Goal: Register for event/course

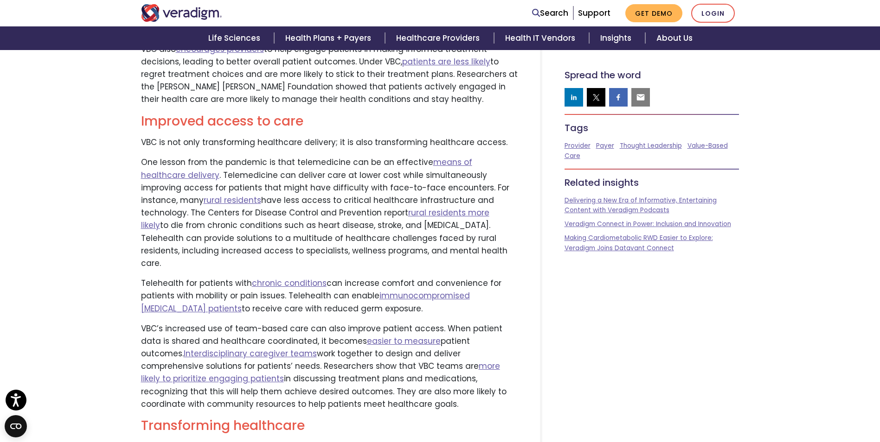
scroll to position [830, 0]
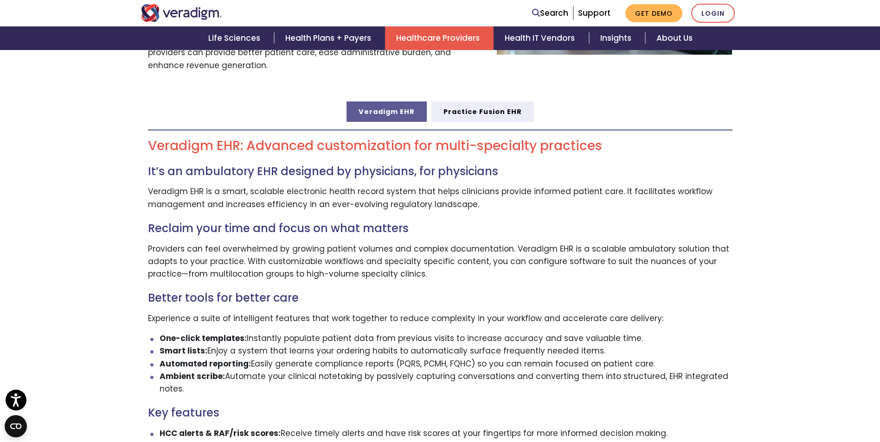
scroll to position [510, 0]
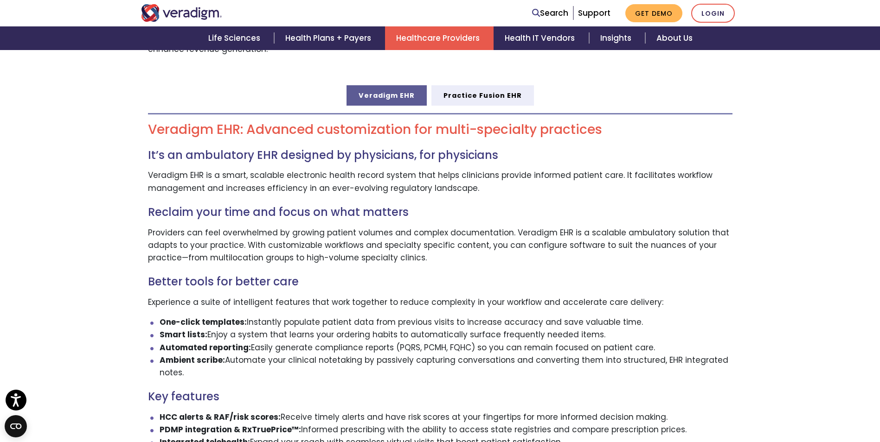
click at [456, 106] on div "Veradigm EHR: Advanced customization for multi-specialty practices It’s an ambu…" at bounding box center [440, 429] width 598 height 647
click at [464, 87] on link "Practice Fusion EHR" at bounding box center [482, 95] width 102 height 20
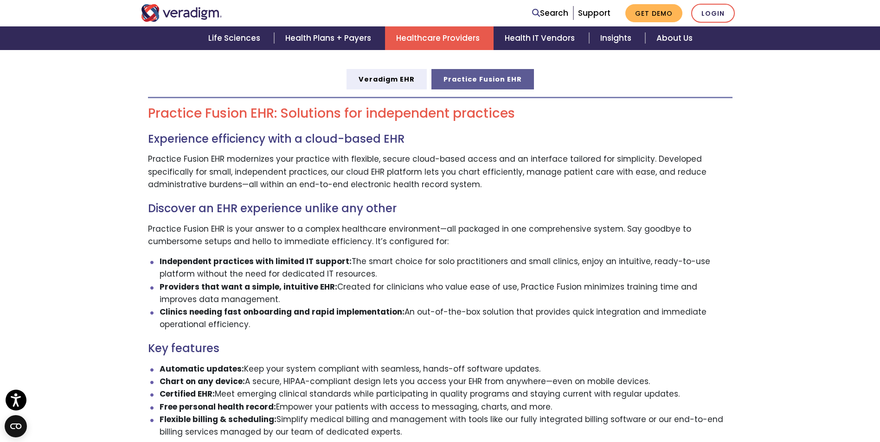
scroll to position [510, 0]
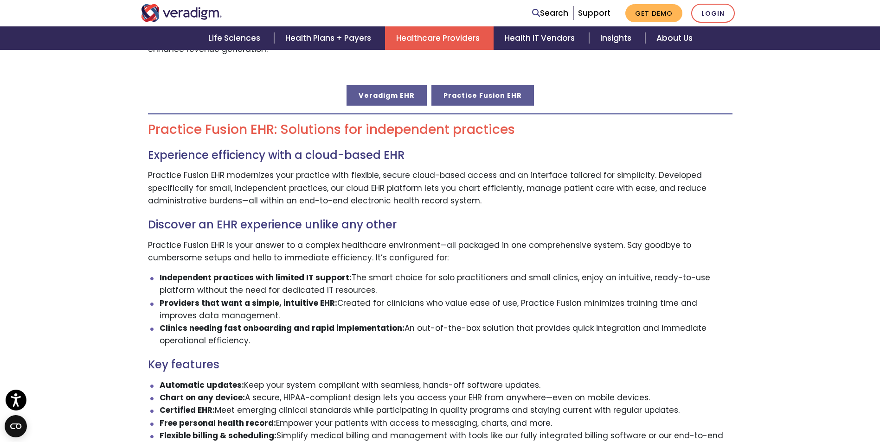
click at [399, 85] on link "Veradigm EHR" at bounding box center [386, 95] width 80 height 20
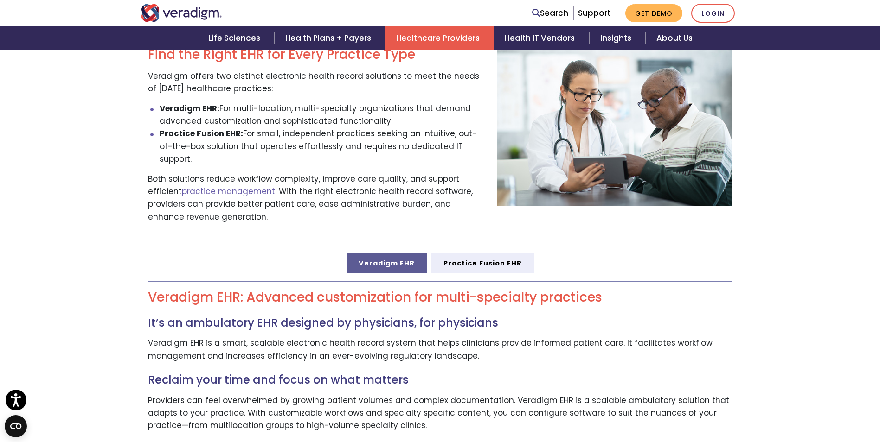
scroll to position [278, 0]
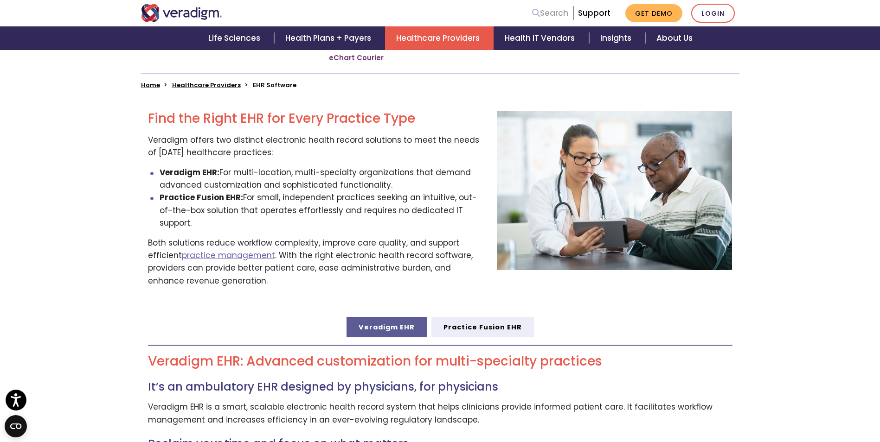
click at [556, 13] on link "Search" at bounding box center [550, 13] width 36 height 13
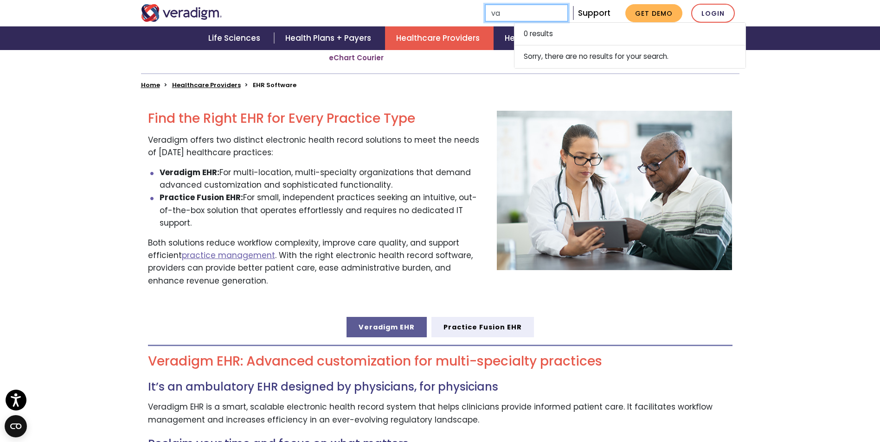
type input "v"
type input "p"
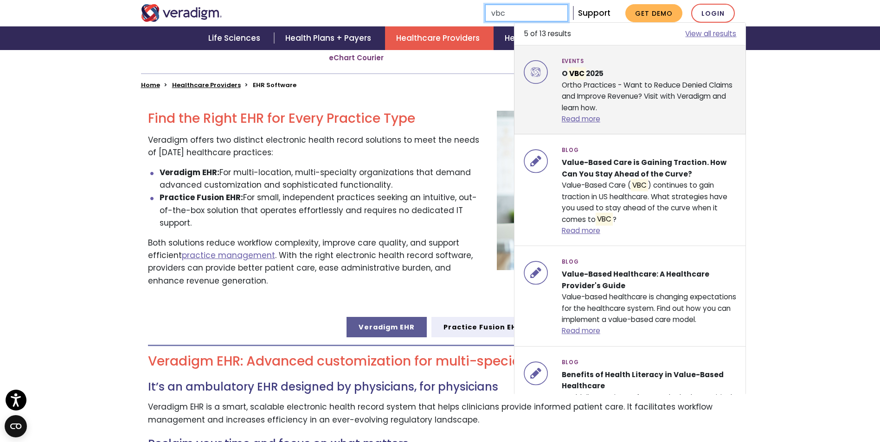
type input "vbc"
click at [631, 103] on div "Events O VBC 2025 Ortho Practices - Want to Reduce Denied Claims and Improve Re…" at bounding box center [649, 90] width 189 height 70
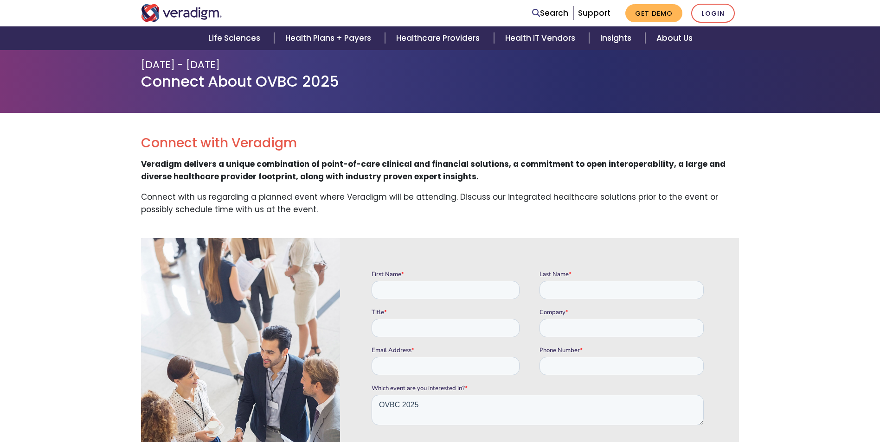
scroll to position [93, 0]
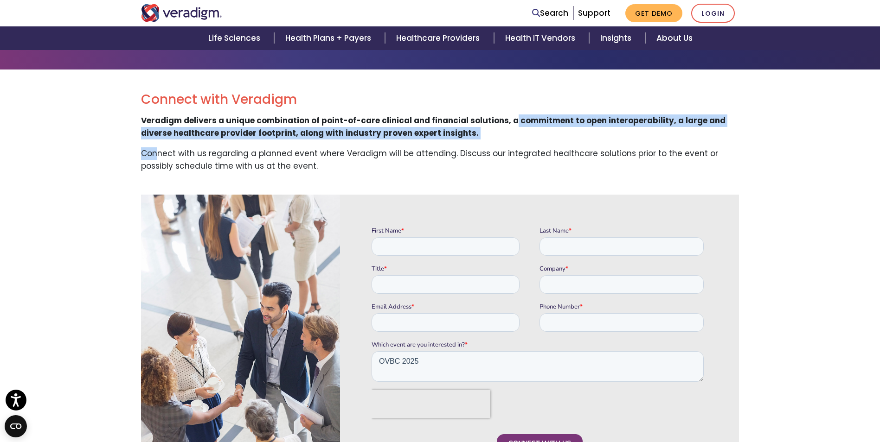
drag, startPoint x: 507, startPoint y: 125, endPoint x: 157, endPoint y: 141, distance: 350.0
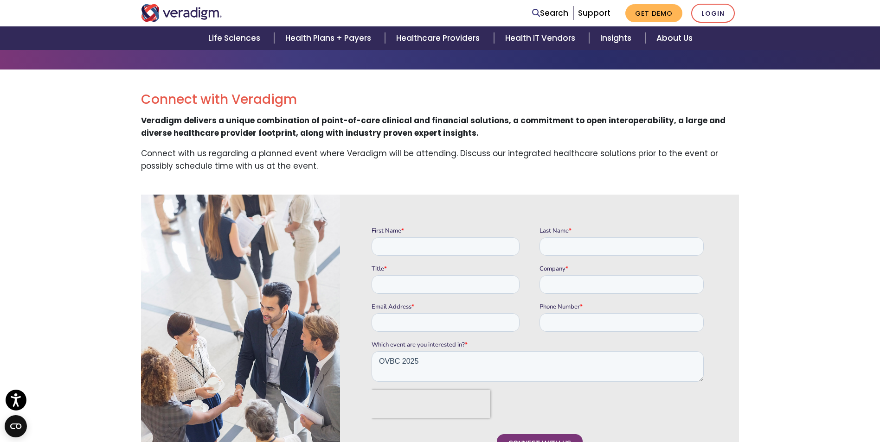
drag, startPoint x: 157, startPoint y: 141, endPoint x: 160, endPoint y: 161, distance: 20.6
click at [160, 161] on p "Connect with us regarding a planned event where Veradigm will be attending. Dis…" at bounding box center [440, 159] width 598 height 25
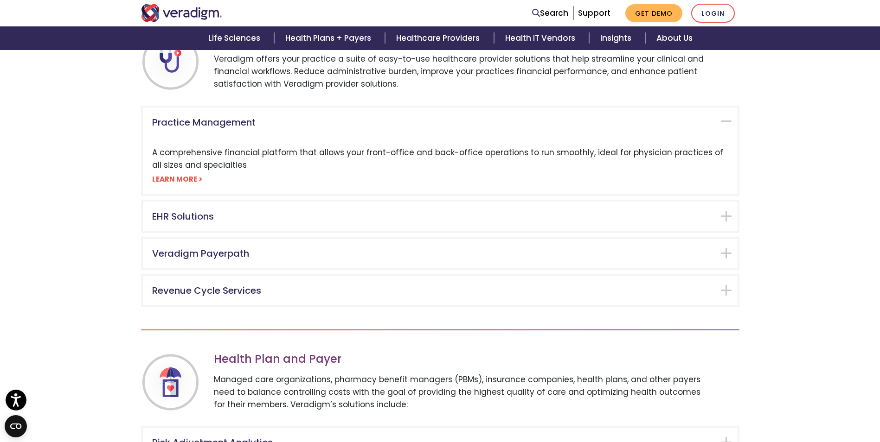
scroll to position [649, 0]
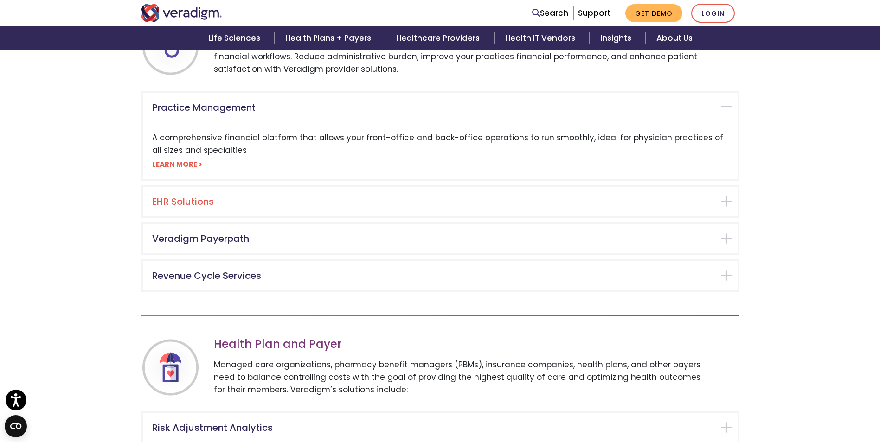
click at [249, 194] on div "EHR Solutions" at bounding box center [440, 202] width 594 height 30
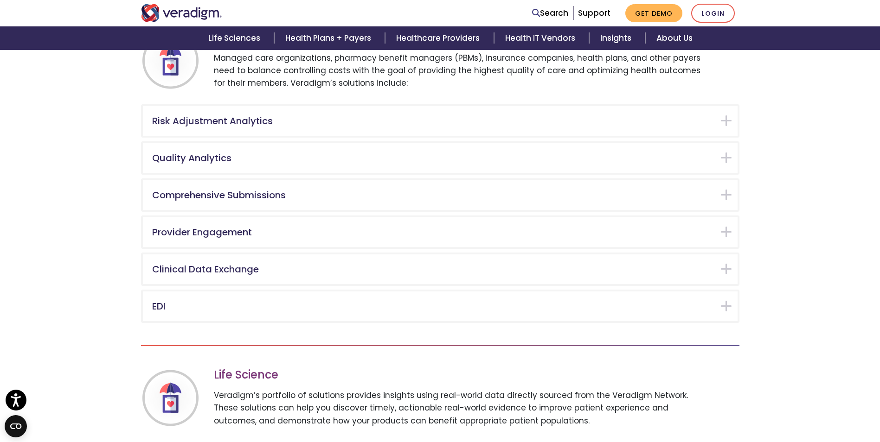
scroll to position [1003, 0]
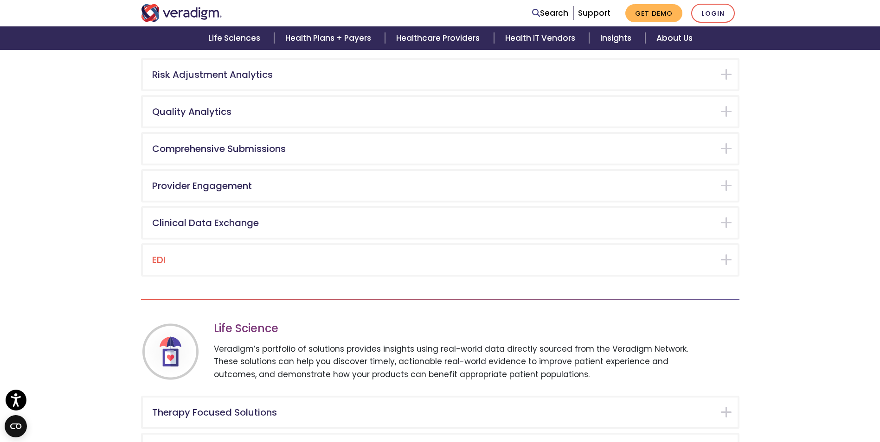
click at [188, 256] on h5 "EDI" at bounding box center [433, 260] width 562 height 11
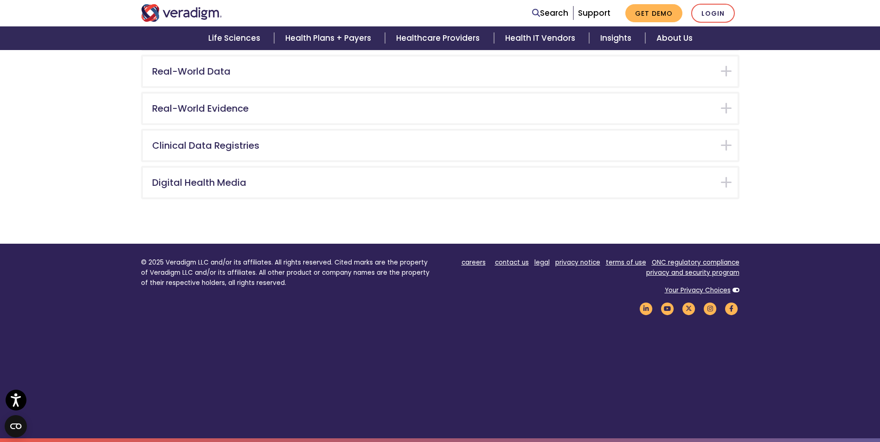
scroll to position [1286, 0]
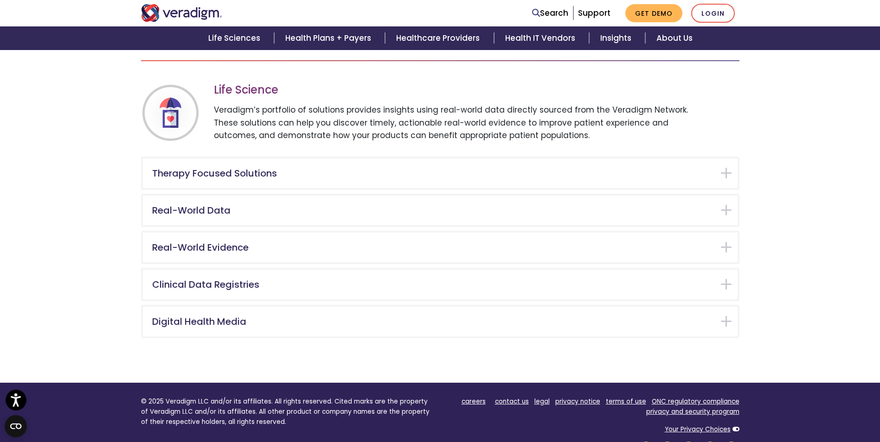
click at [217, 226] on div "Real-World Data Purpose-built for research and provide streamlined access to ov…" at bounding box center [440, 210] width 598 height 33
click at [223, 217] on div "Real-World Data" at bounding box center [440, 211] width 594 height 30
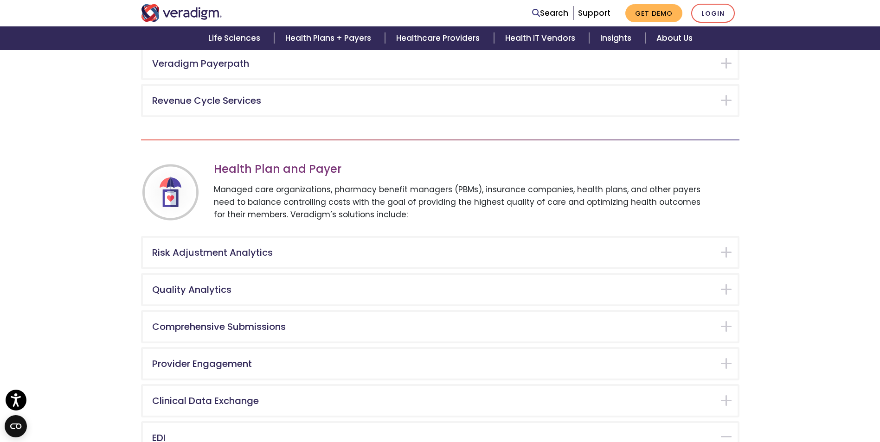
scroll to position [546, 0]
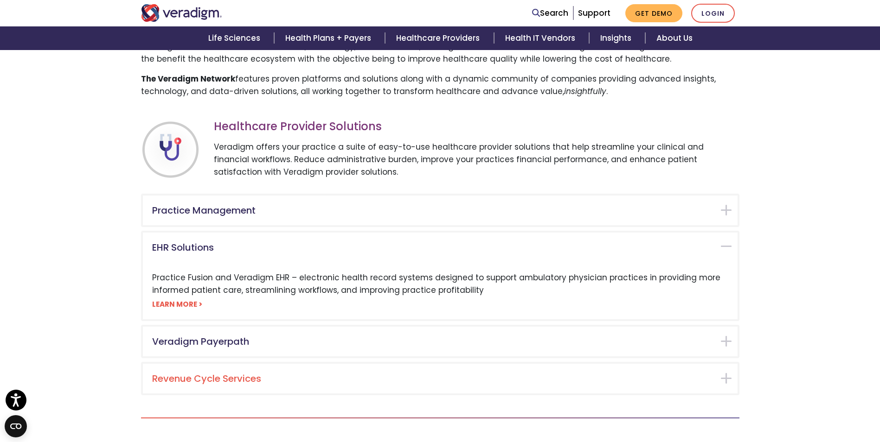
click at [173, 367] on div "Revenue Cycle Services" at bounding box center [440, 379] width 594 height 30
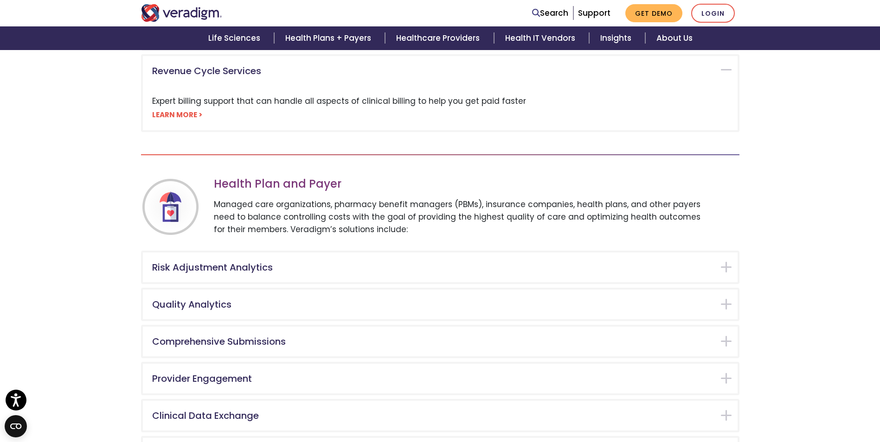
scroll to position [799, 0]
